Goal: Book appointment/travel/reservation

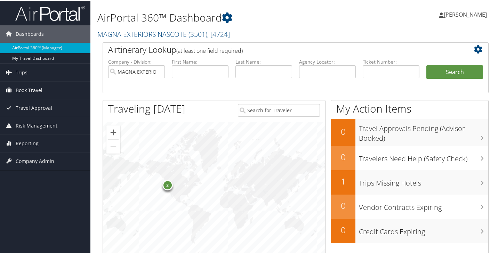
click at [8, 89] on icon at bounding box center [8, 89] width 10 height 10
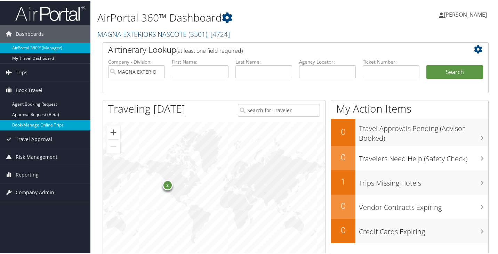
click at [46, 122] on link "Book/Manage Online Trips" at bounding box center [45, 124] width 90 height 10
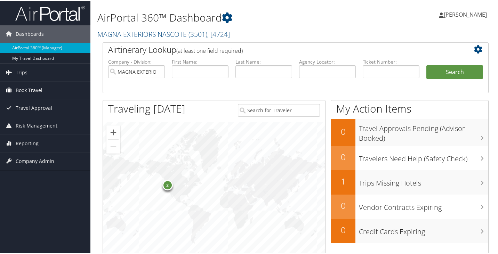
click at [27, 88] on span "Book Travel" at bounding box center [29, 89] width 27 height 17
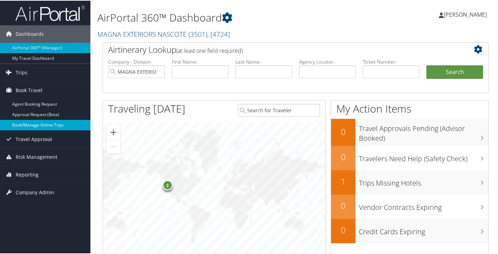
click at [34, 123] on link "Book/Manage Online Trips" at bounding box center [45, 124] width 90 height 10
